Goal: Check status

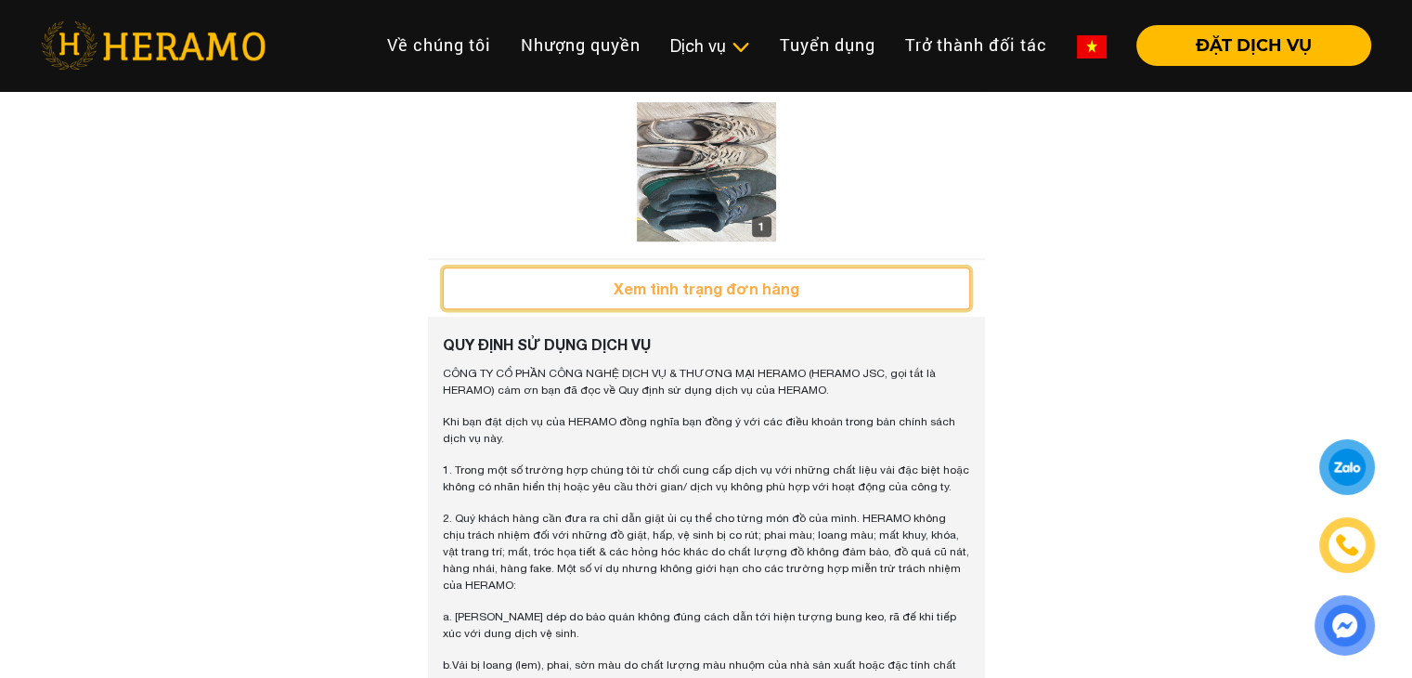
click at [779, 309] on button "Xem tình trạng đơn hàng" at bounding box center [706, 288] width 527 height 42
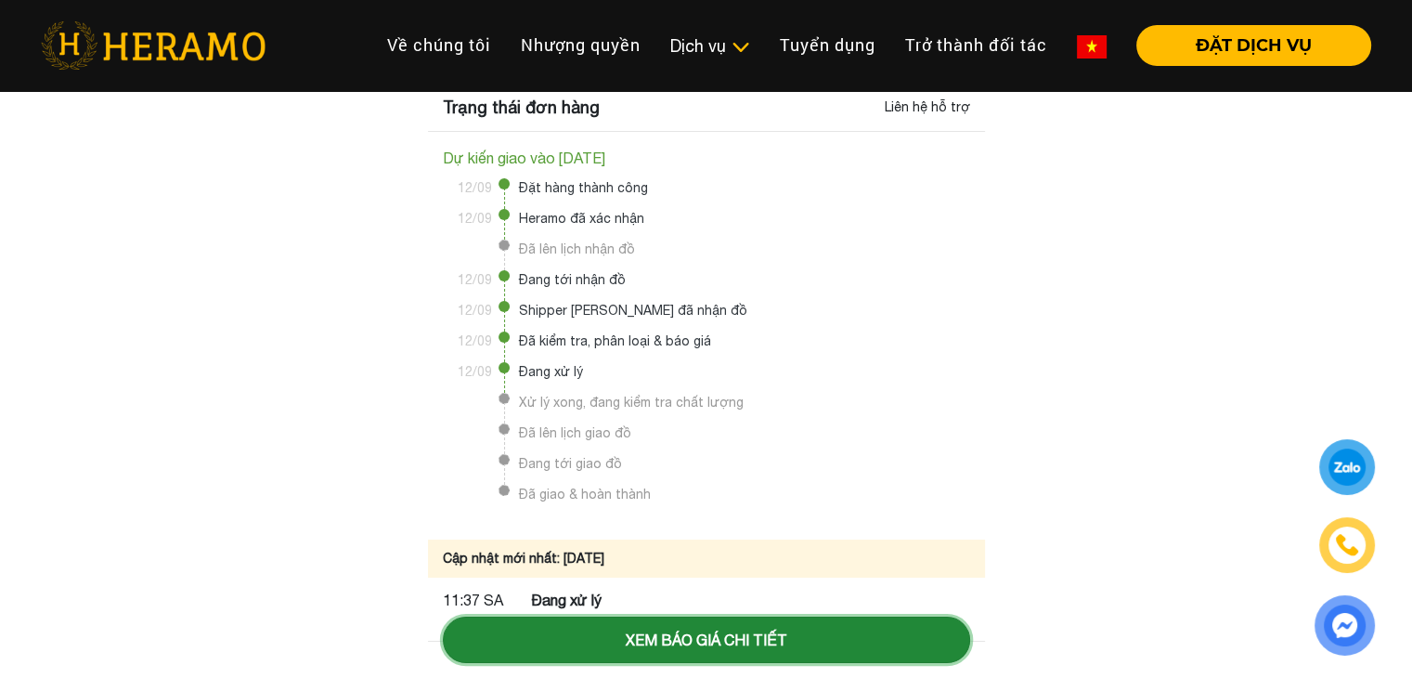
click at [582, 625] on button "Xem báo giá chi tiết" at bounding box center [706, 640] width 527 height 46
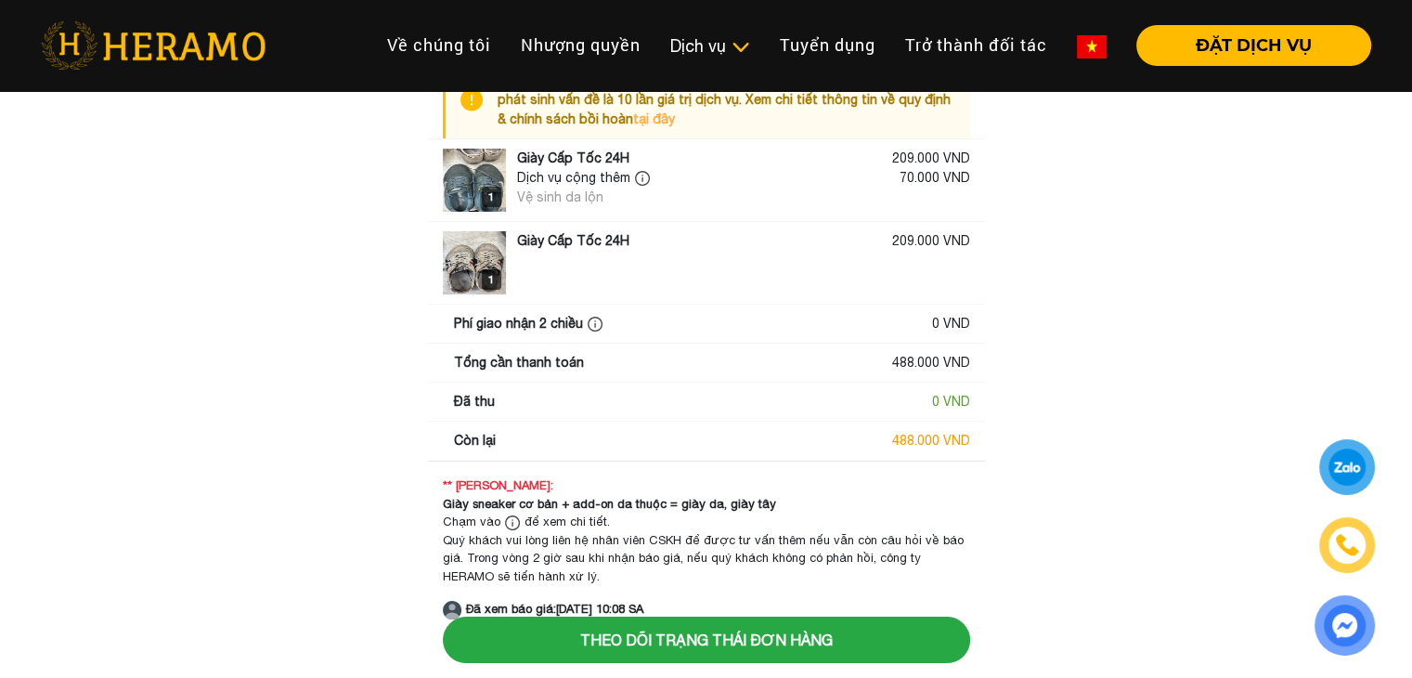
scroll to position [78, 0]
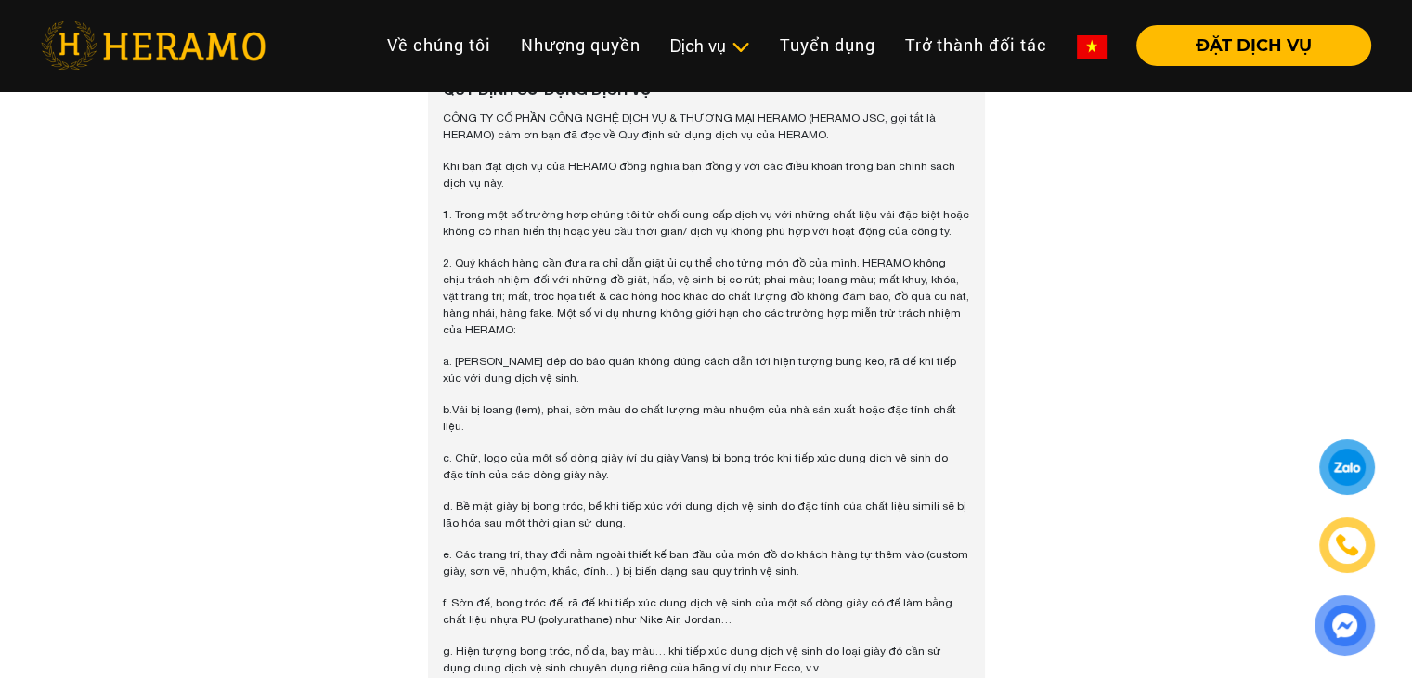
scroll to position [1579, 0]
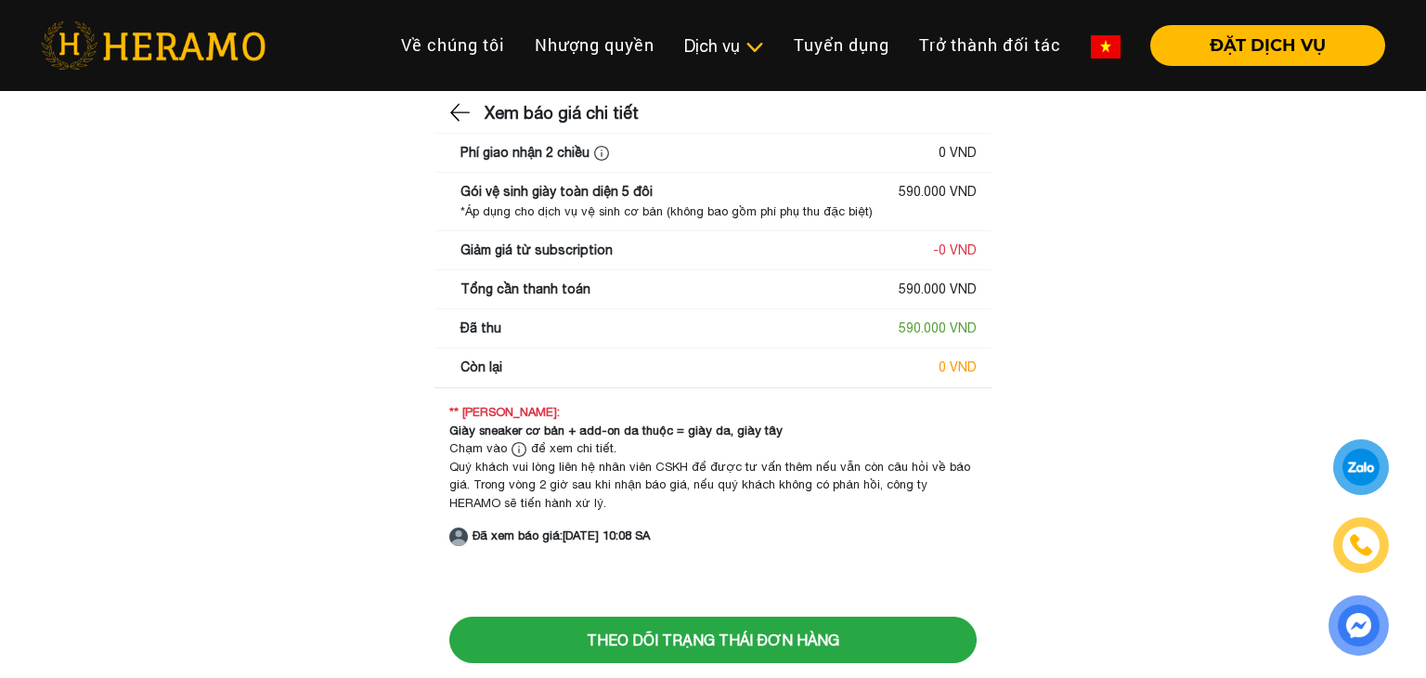
click at [437, 179] on div "Gói vệ sinh giày toàn diện 5 đôi 590.000 VND *Áp dụng cho dịch vụ vệ sinh cơ bả…" at bounding box center [713, 202] width 557 height 58
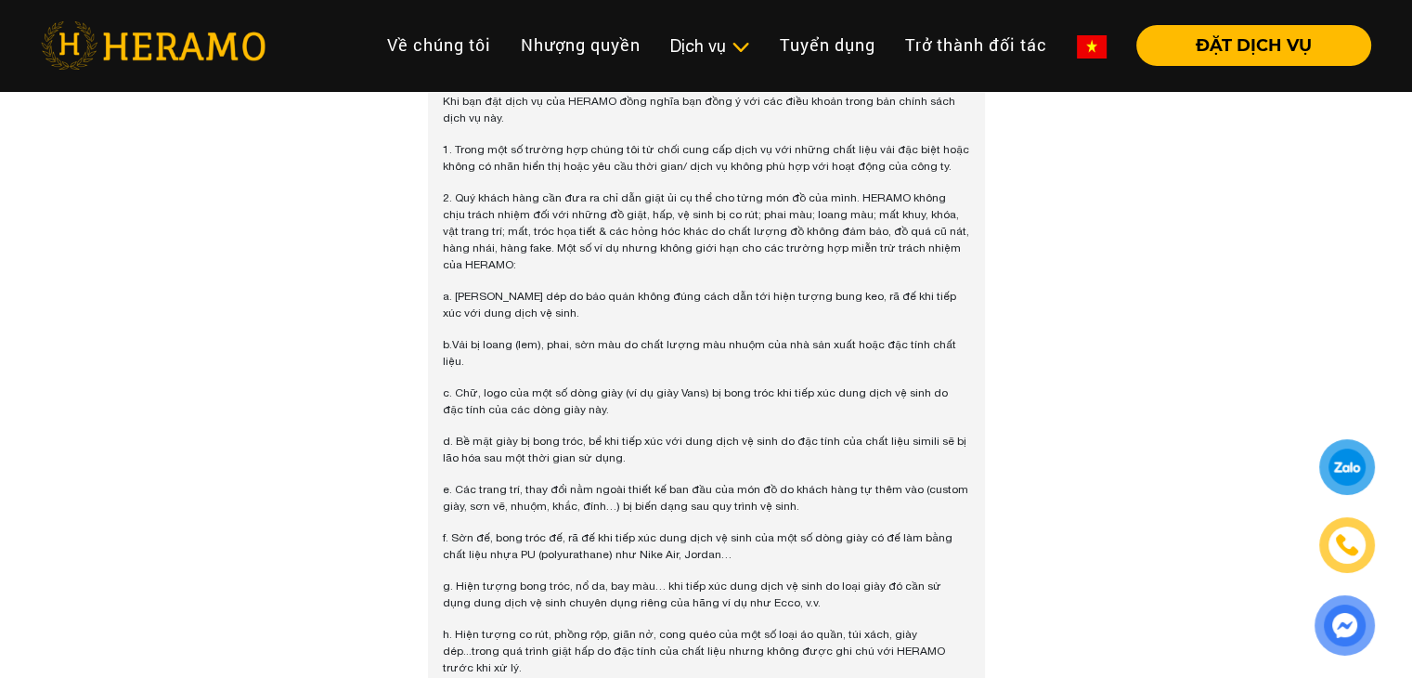
scroll to position [929, 0]
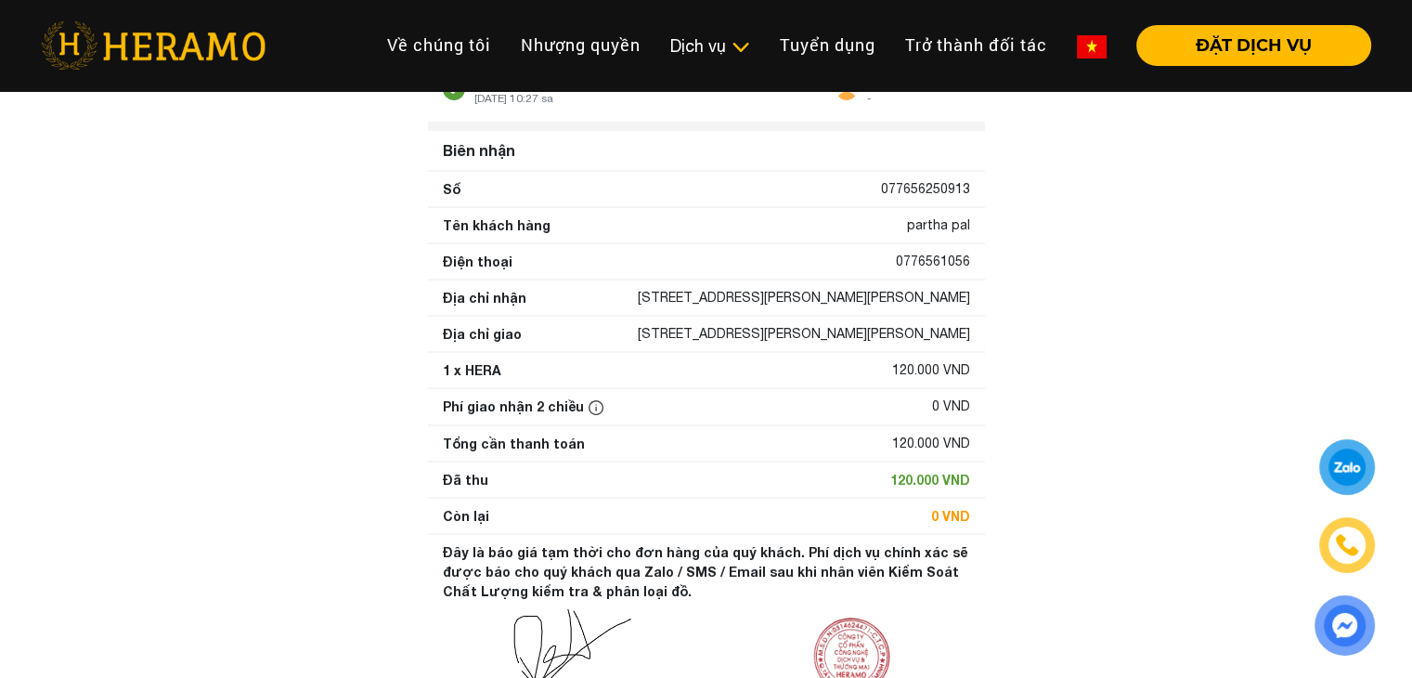
scroll to position [93, 0]
